Goal: Task Accomplishment & Management: Manage account settings

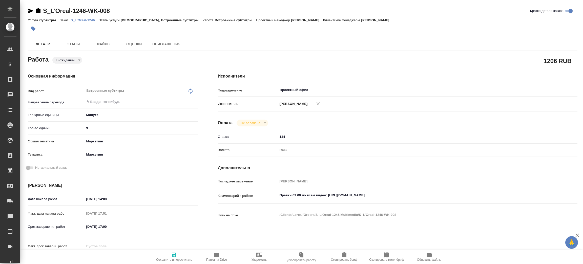
type textarea "x"
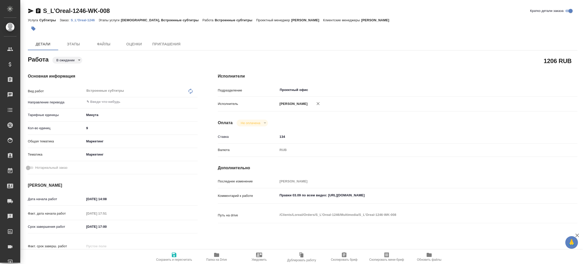
type textarea "x"
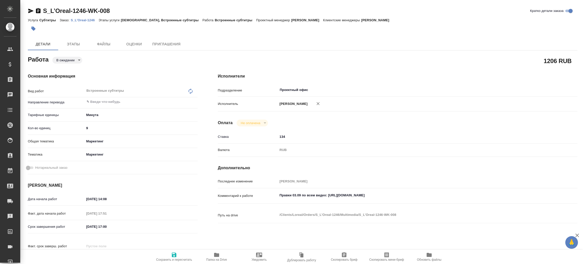
type textarea "x"
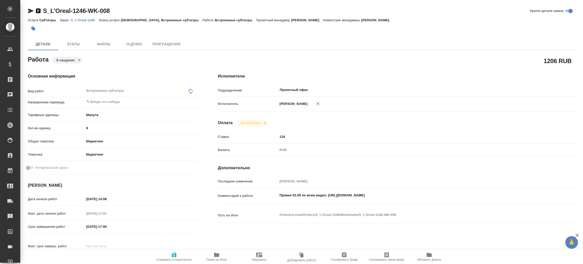
type textarea "x"
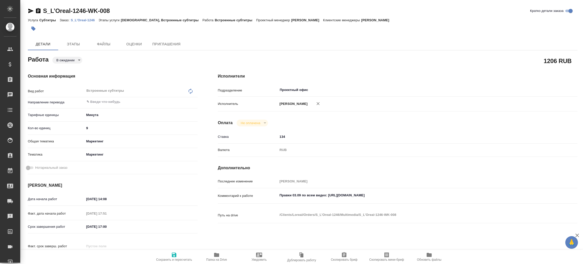
type textarea "x"
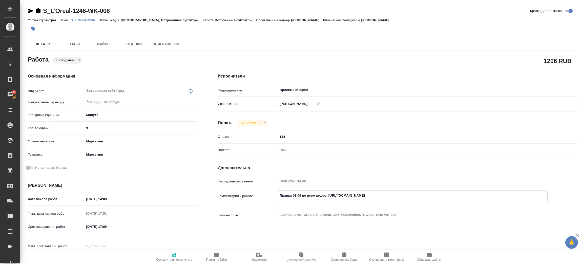
drag, startPoint x: 328, startPoint y: 194, endPoint x: 422, endPoint y: 184, distance: 95.2
click at [416, 194] on textarea "Правки 03.09 по всем видео: https://drive.awatera.com/s/7CBbkPYwbzEkxg6" at bounding box center [412, 195] width 269 height 9
type textarea "x"
click at [86, 21] on p "S_L’Oreal-1246" at bounding box center [85, 20] width 28 height 4
click at [70, 59] on body "🙏 .cls-1 fill:#fff; AWATERA Zenkov Aleksei Клиенты Спецификации Заказы 100 Чаты…" at bounding box center [291, 132] width 583 height 264
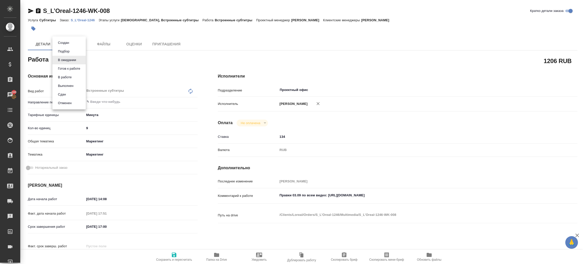
click at [74, 76] on li "В работе" at bounding box center [68, 77] width 33 height 9
type textarea "x"
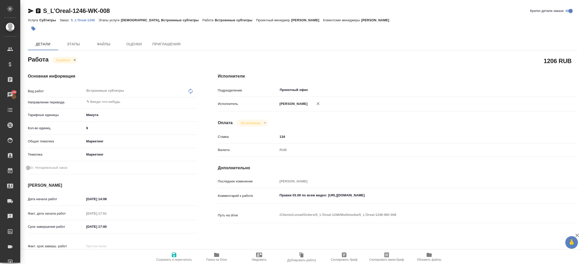
type textarea "x"
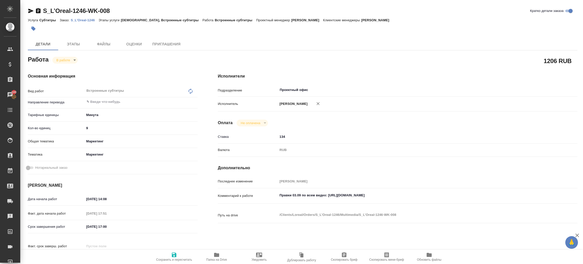
type textarea "x"
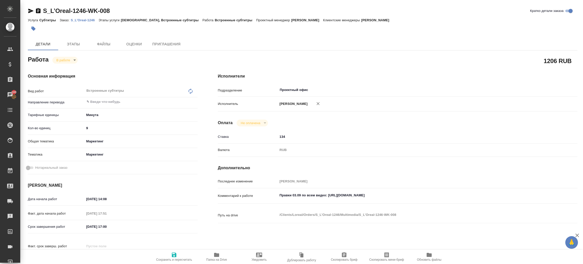
type textarea "x"
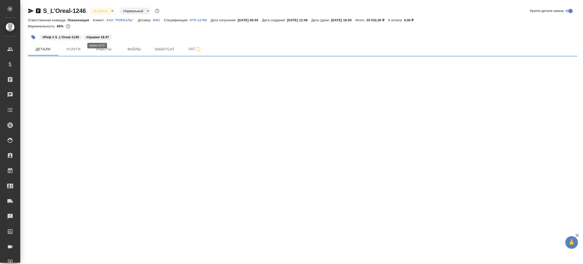
select select "RU"
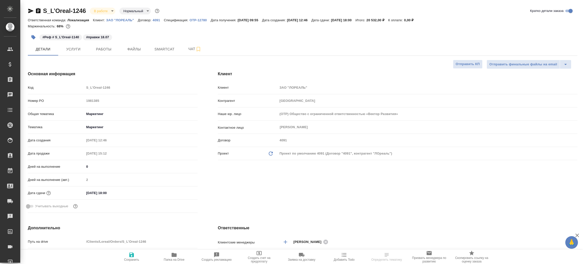
type textarea "x"
type input "[PERSON_NAME]"
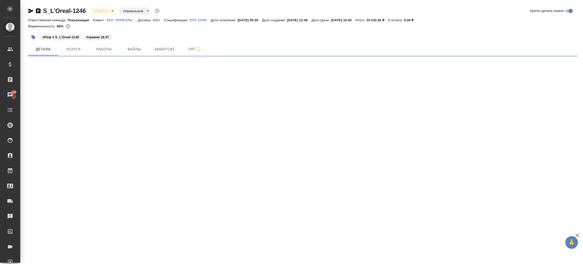
select select "RU"
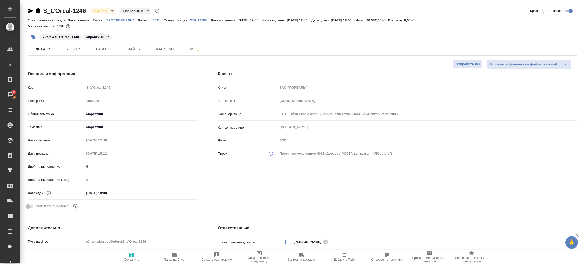
type textarea "x"
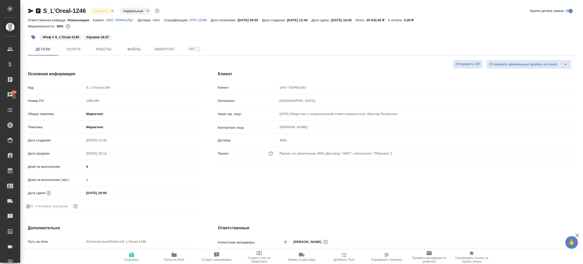
type textarea "x"
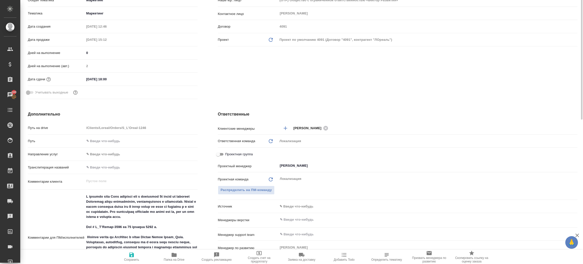
scroll to position [190, 0]
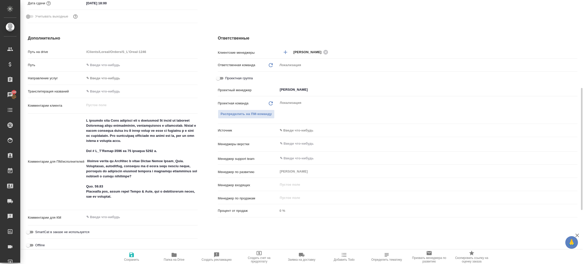
type textarea "x"
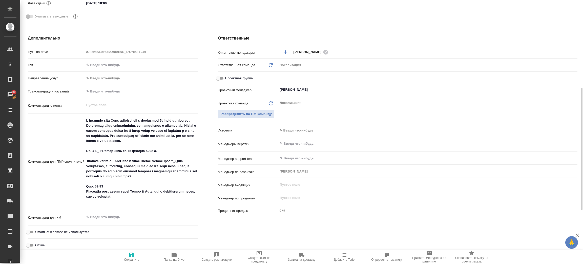
type textarea "x"
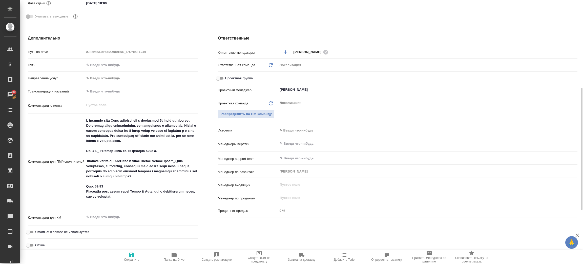
type textarea "x"
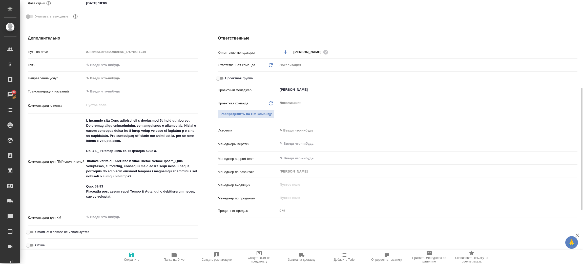
type textarea "x"
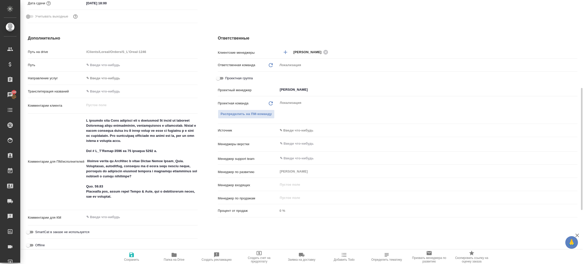
type textarea "x"
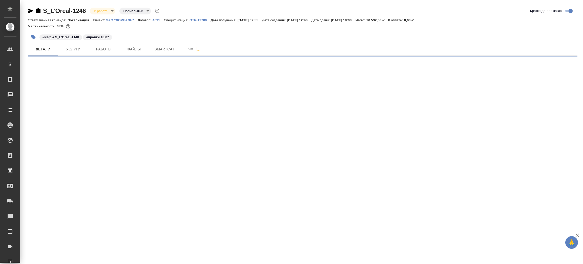
select select "RU"
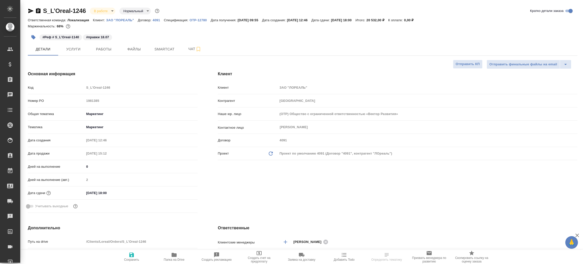
click at [38, 10] on icon "button" at bounding box center [38, 10] width 5 height 5
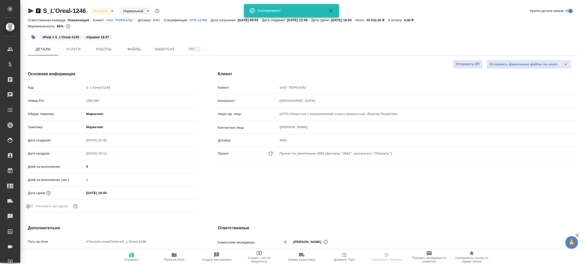
type textarea "x"
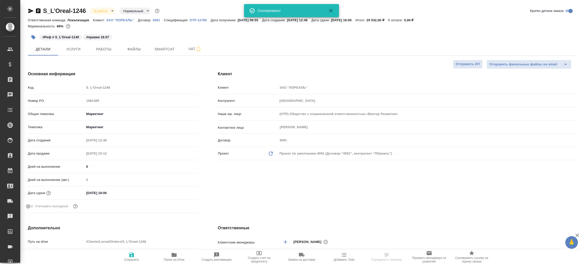
type textarea "x"
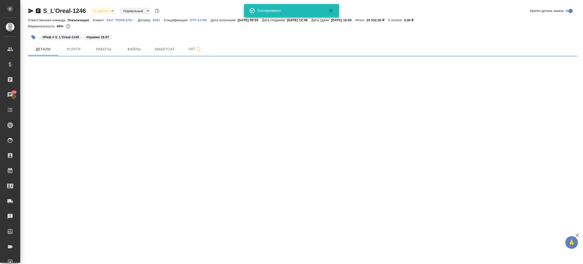
select select "RU"
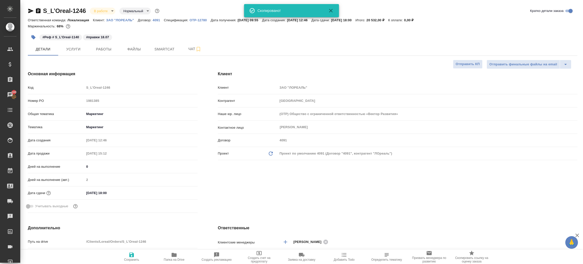
type textarea "x"
